Goal: Check status

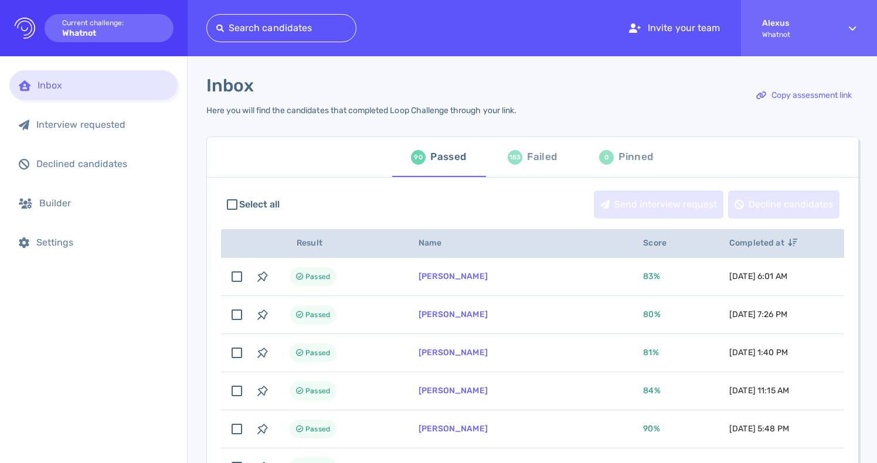
click at [528, 161] on div "Failed" at bounding box center [542, 157] width 30 height 18
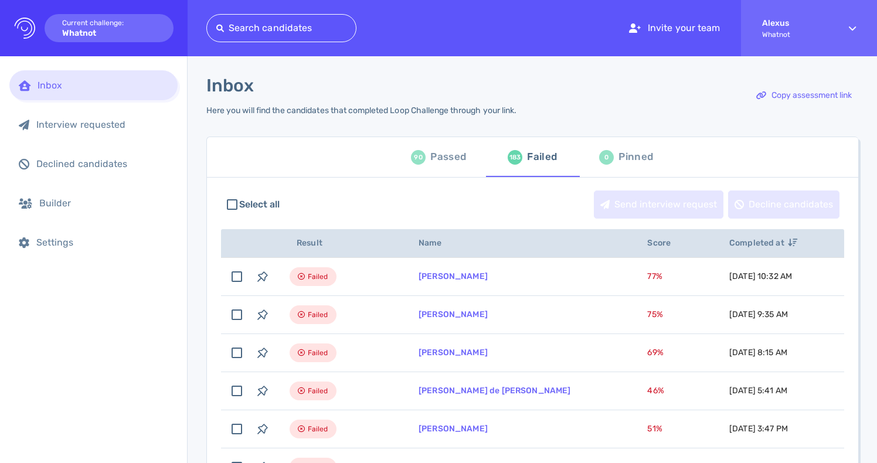
click at [454, 158] on div "Passed" at bounding box center [449, 157] width 36 height 18
